Goal: Task Accomplishment & Management: Complete application form

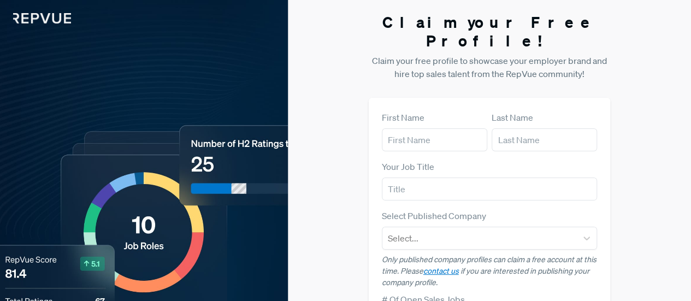
type input "[PERSON_NAME]"
click at [496, 128] on input "text" at bounding box center [543, 139] width 105 height 23
type input "[PERSON_NAME]"
click at [521, 160] on div "Your Job Title" at bounding box center [490, 180] width 216 height 40
click at [503, 177] on input "text" at bounding box center [490, 188] width 216 height 23
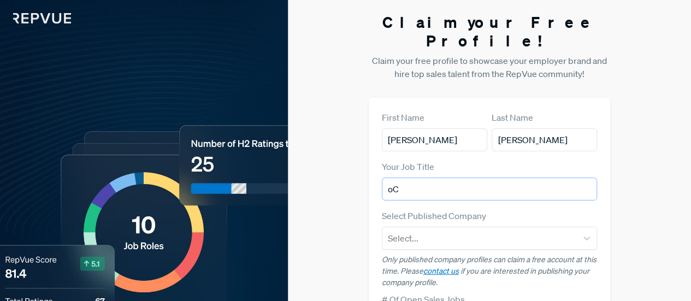
type input "o"
type input "C"
type input "Q"
type input "S"
type input "V"
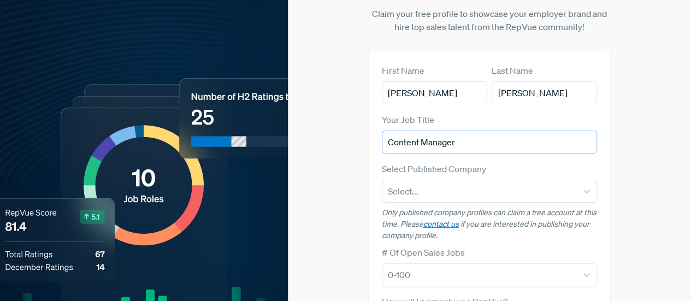
type input "Content Manager"
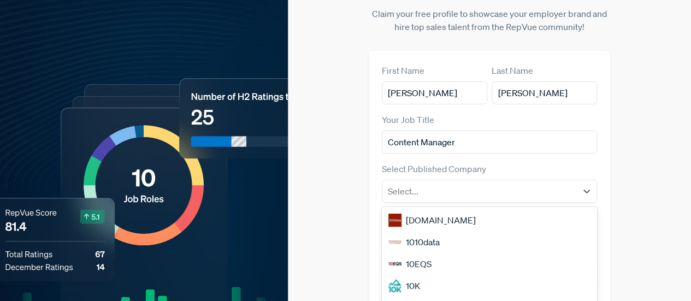
click at [490, 183] on div at bounding box center [480, 190] width 184 height 15
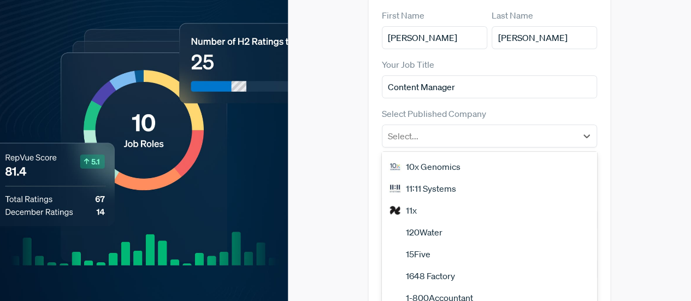
scroll to position [89, 0]
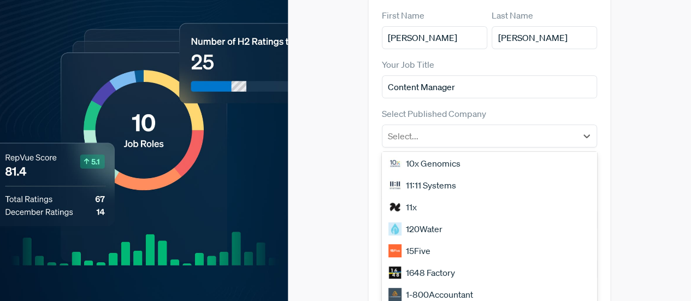
type input "B"
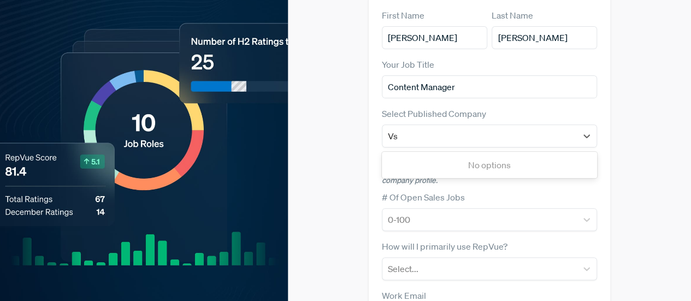
type input "V"
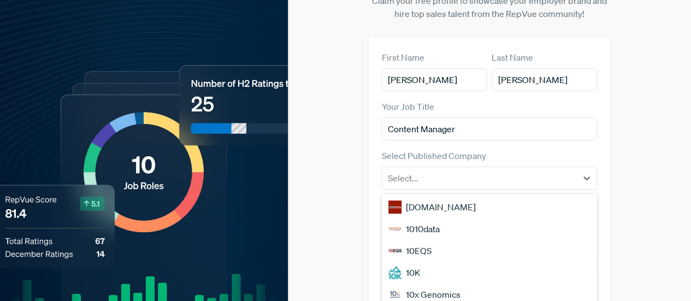
scroll to position [69, 0]
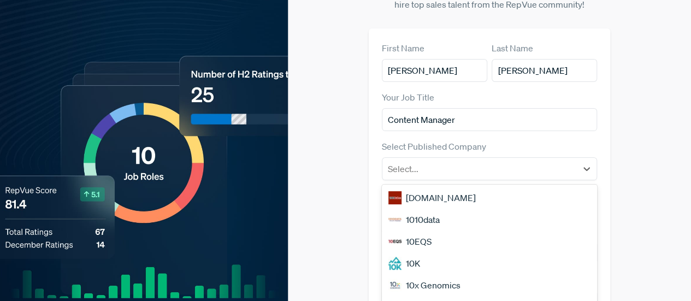
click at [315, 82] on div "Claim your Free Profile! Claim your free profile to showcase your employer bran…" at bounding box center [489, 218] width 403 height 574
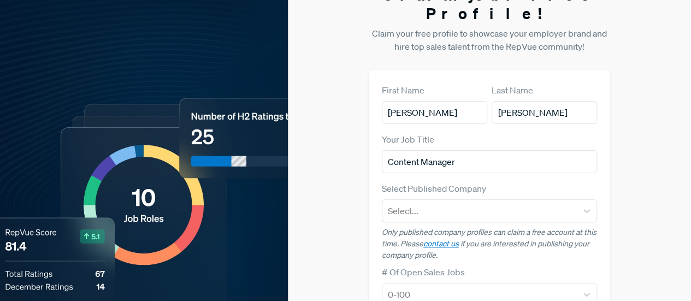
scroll to position [0, 0]
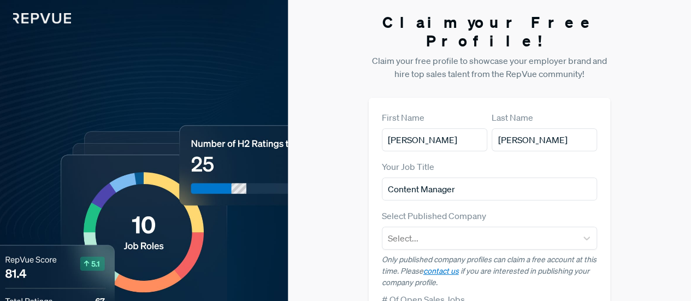
click at [349, 162] on div "Claim your Free Profile! Claim your free profile to showcase your employer bran…" at bounding box center [489, 287] width 403 height 574
